Goal: Find specific page/section: Find specific page/section

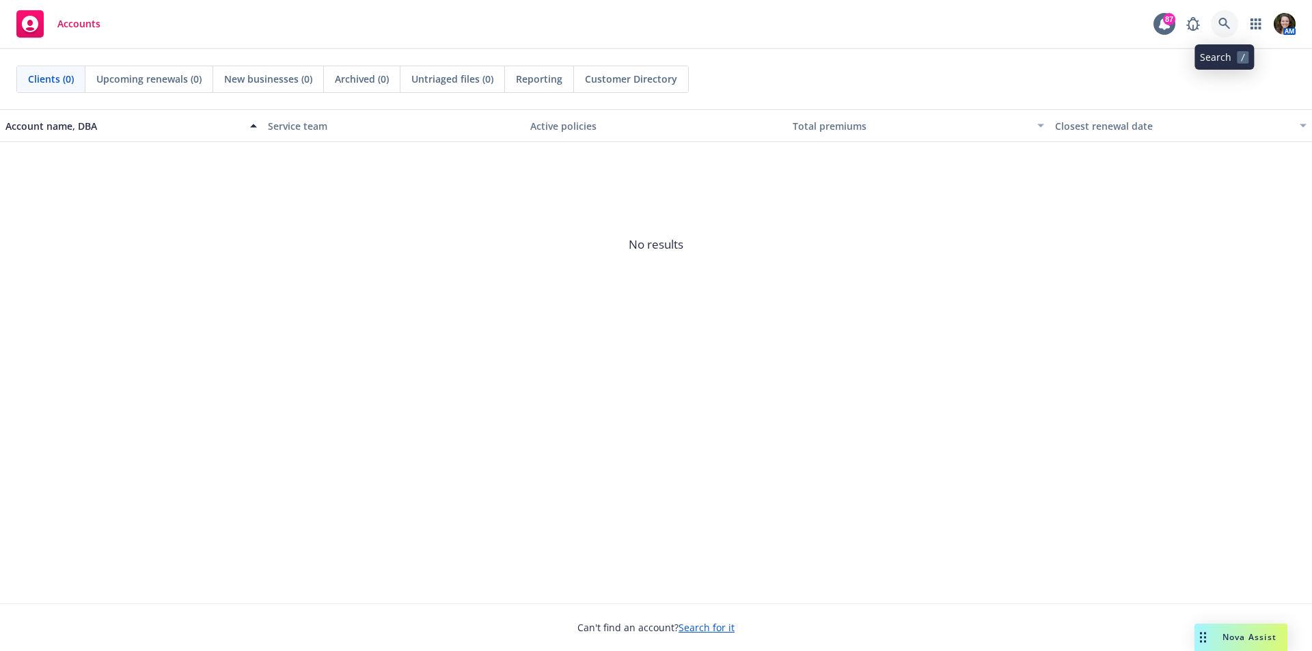
drag, startPoint x: 1220, startPoint y: 27, endPoint x: 1217, endPoint y: 59, distance: 33.0
click at [1218, 54] on body "Accounts 87 AM Clients (0) Upcoming renewals (0) New businesses (0) Archived (0…" at bounding box center [656, 325] width 1312 height 651
click at [1221, 24] on icon at bounding box center [1224, 24] width 12 height 12
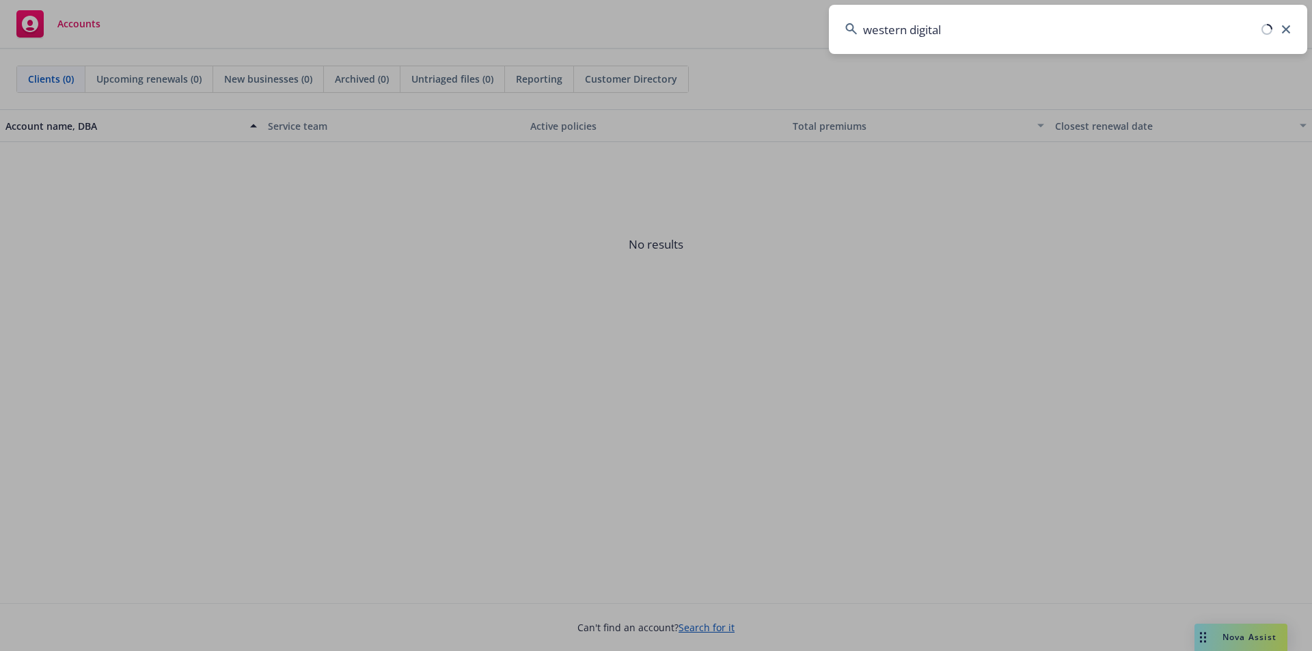
type input "western digital"
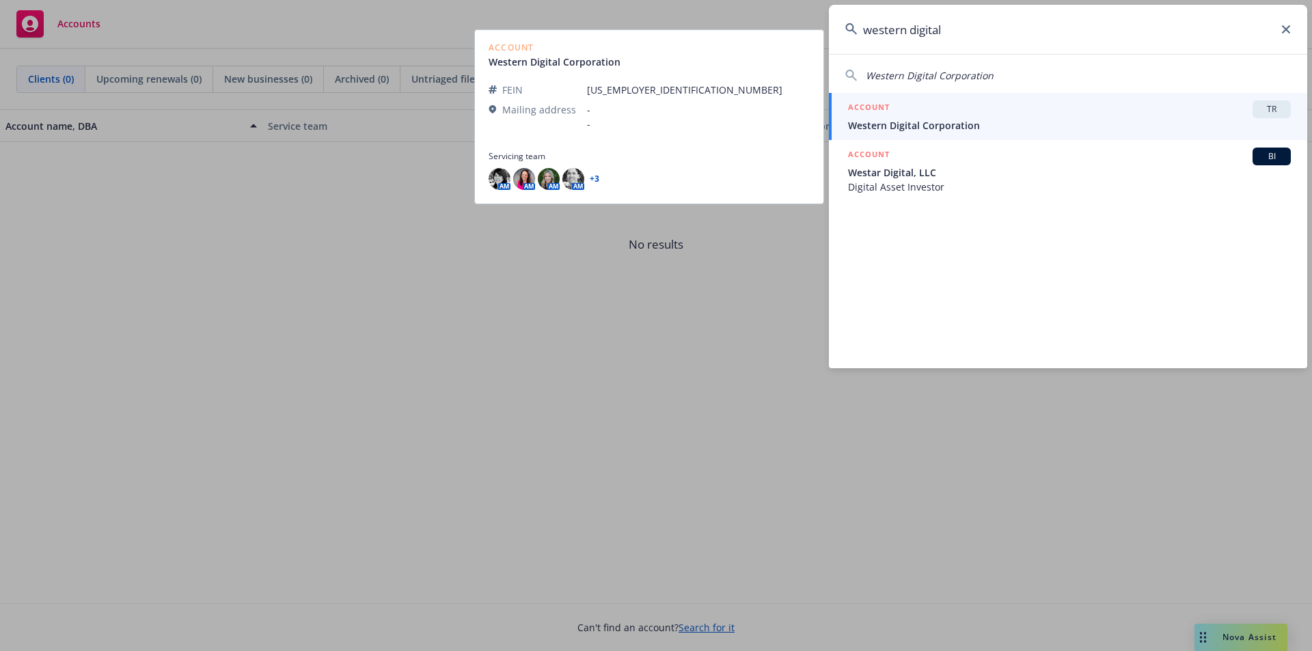
click at [974, 115] on div "ACCOUNT TR" at bounding box center [1069, 109] width 443 height 18
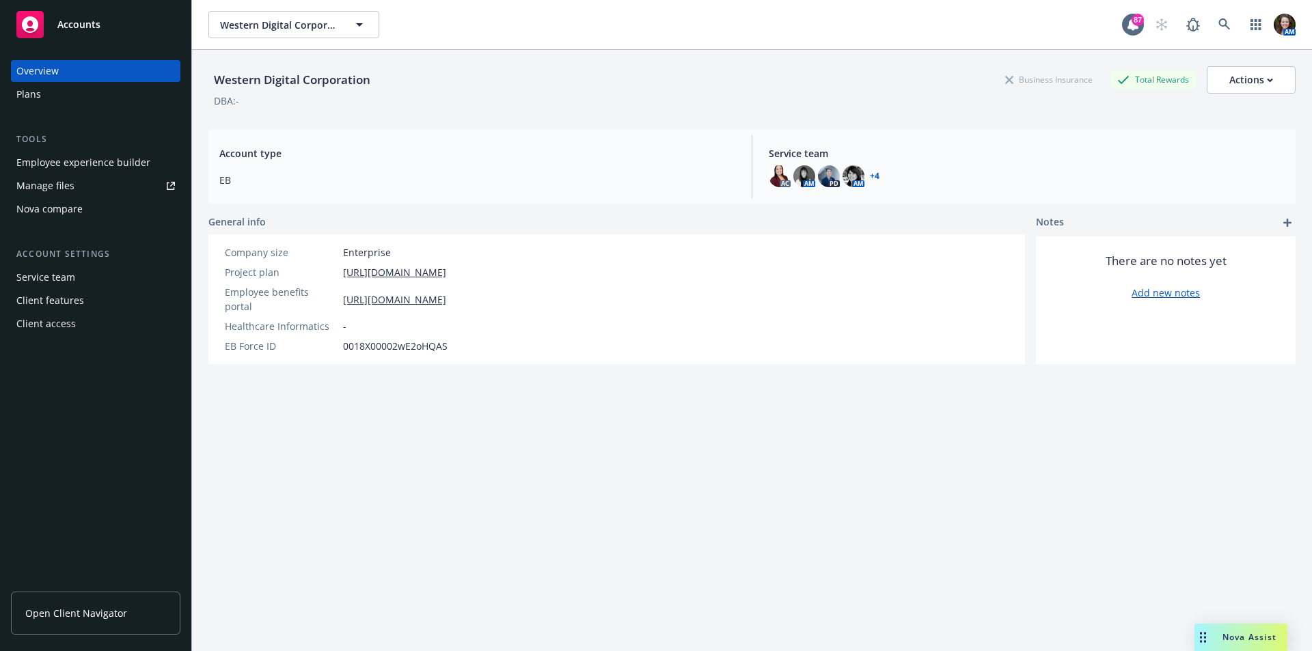
click at [93, 608] on span "Open Client Navigator" at bounding box center [76, 613] width 102 height 14
